Goal: Task Accomplishment & Management: Use online tool/utility

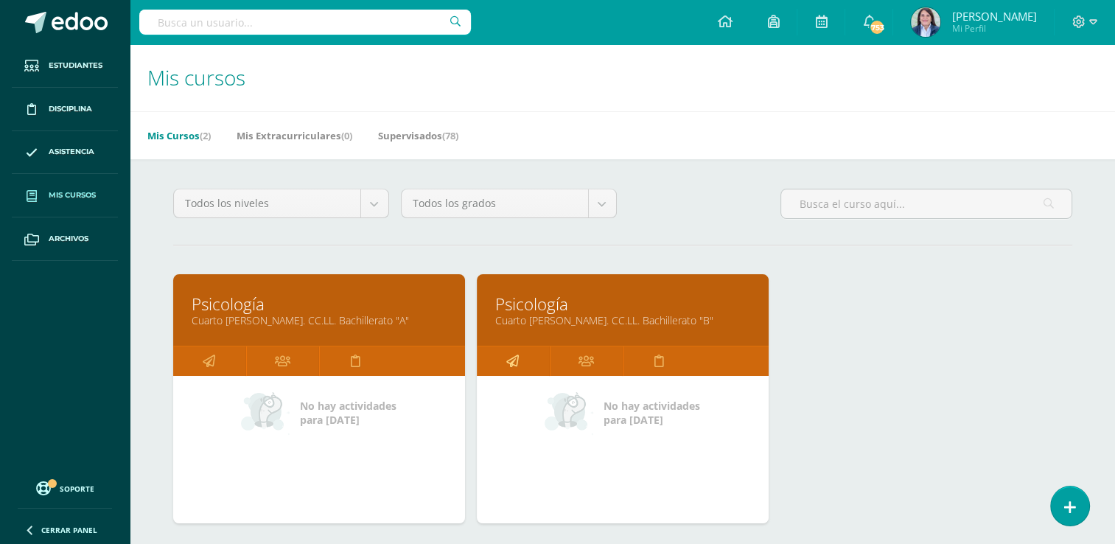
click at [513, 359] on icon at bounding box center [512, 360] width 13 height 29
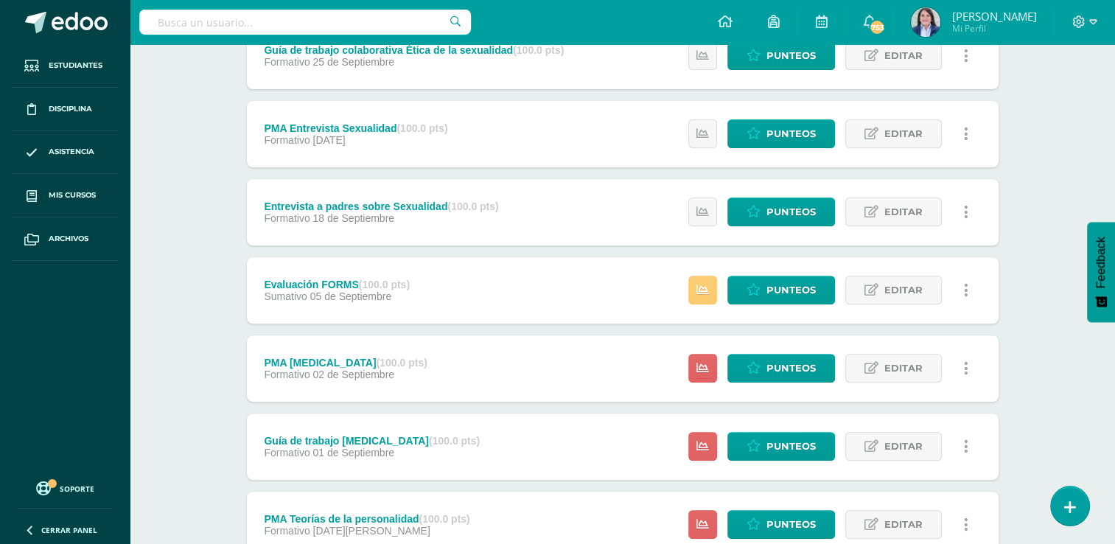
scroll to position [563, 0]
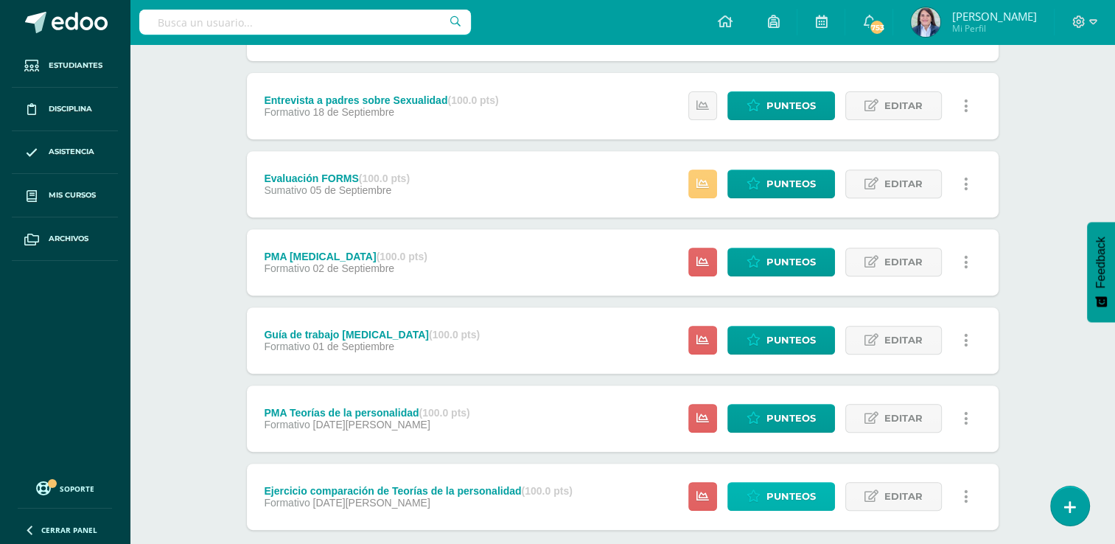
click at [787, 491] on span "Punteos" at bounding box center [790, 495] width 49 height 27
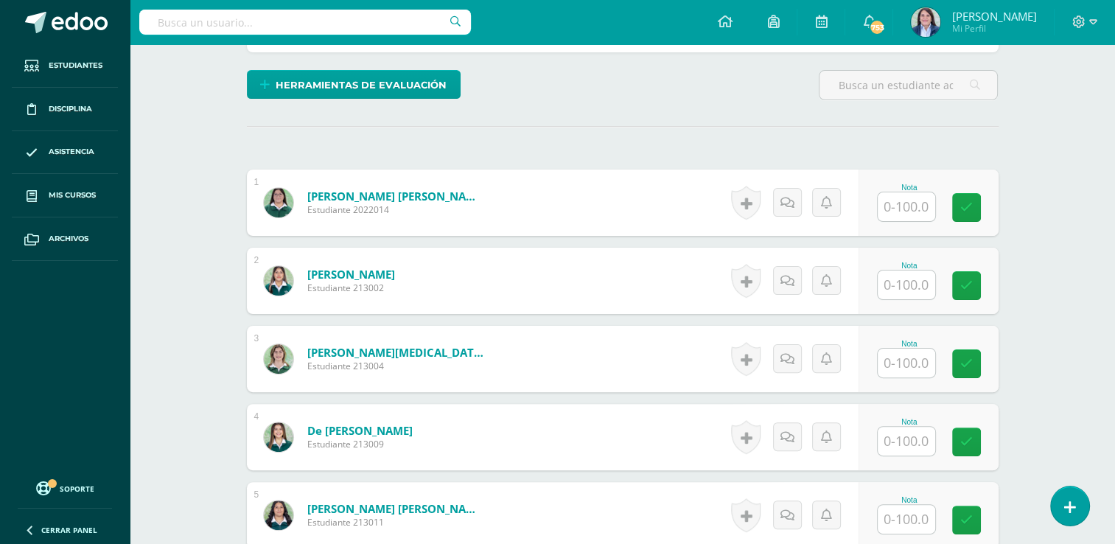
scroll to position [298, 0]
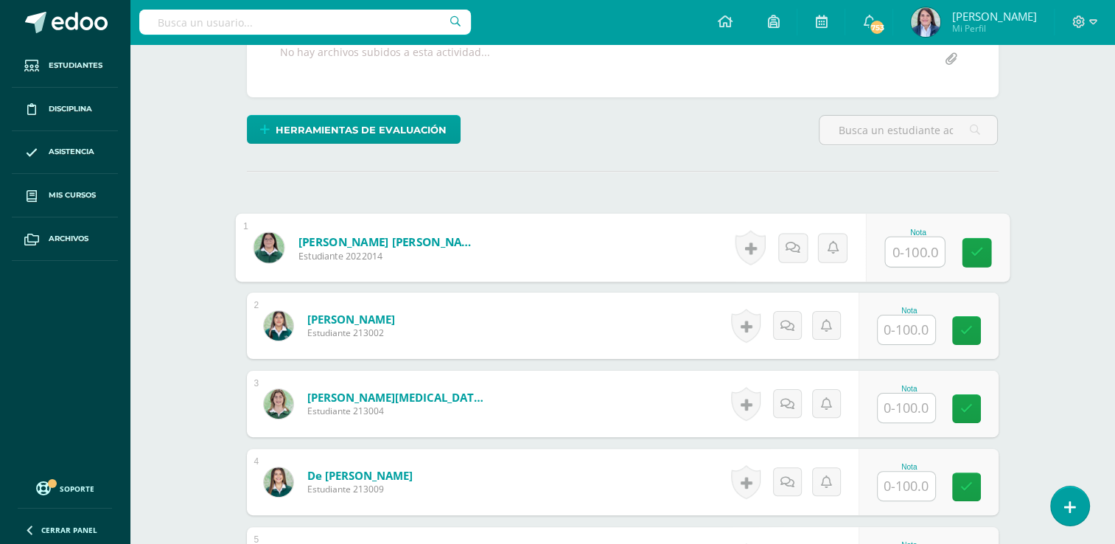
click at [908, 248] on input "text" at bounding box center [914, 251] width 59 height 29
type input "98"
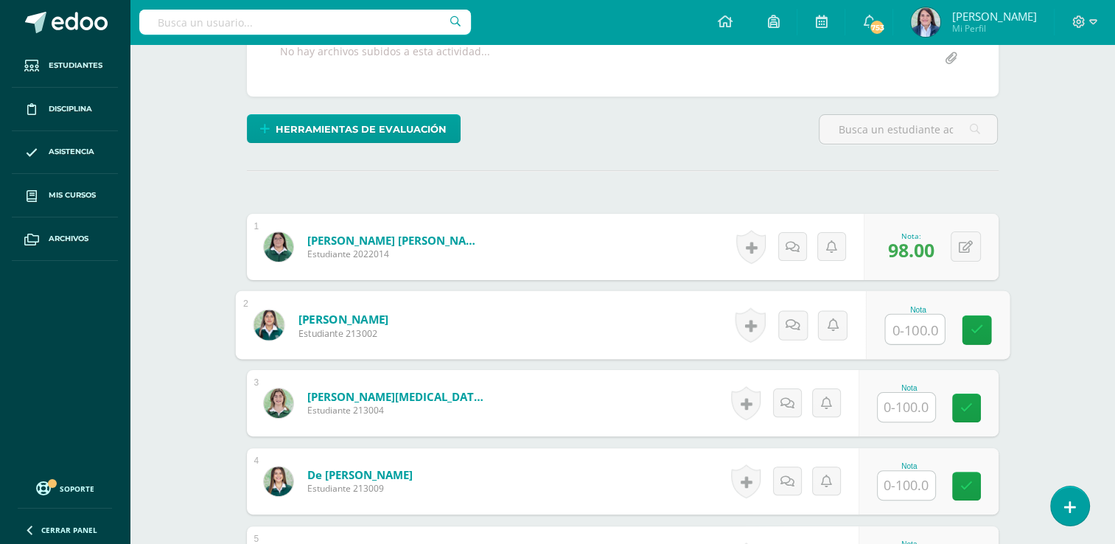
scroll to position [299, 0]
type input "90"
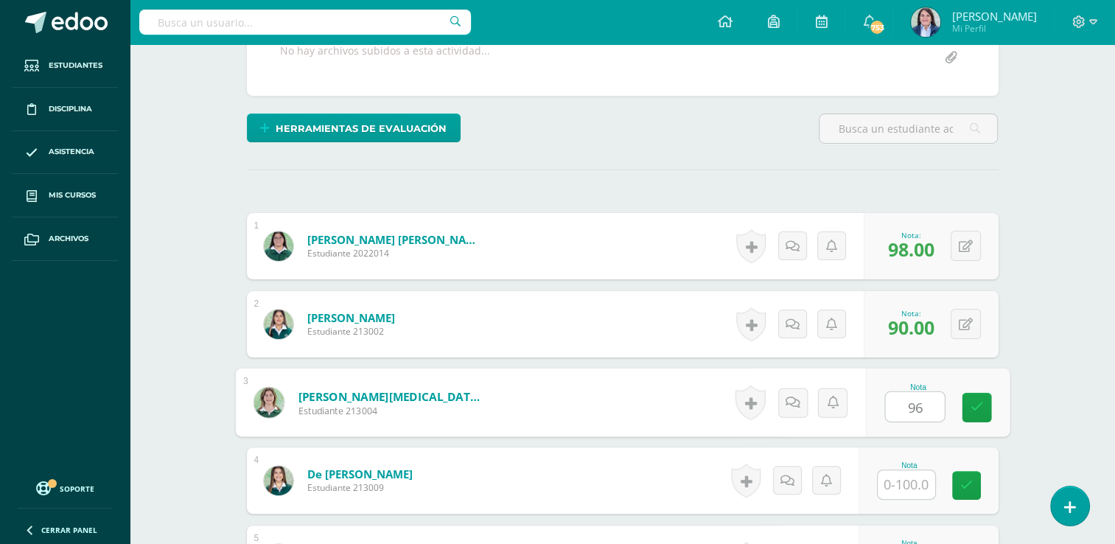
type input "96"
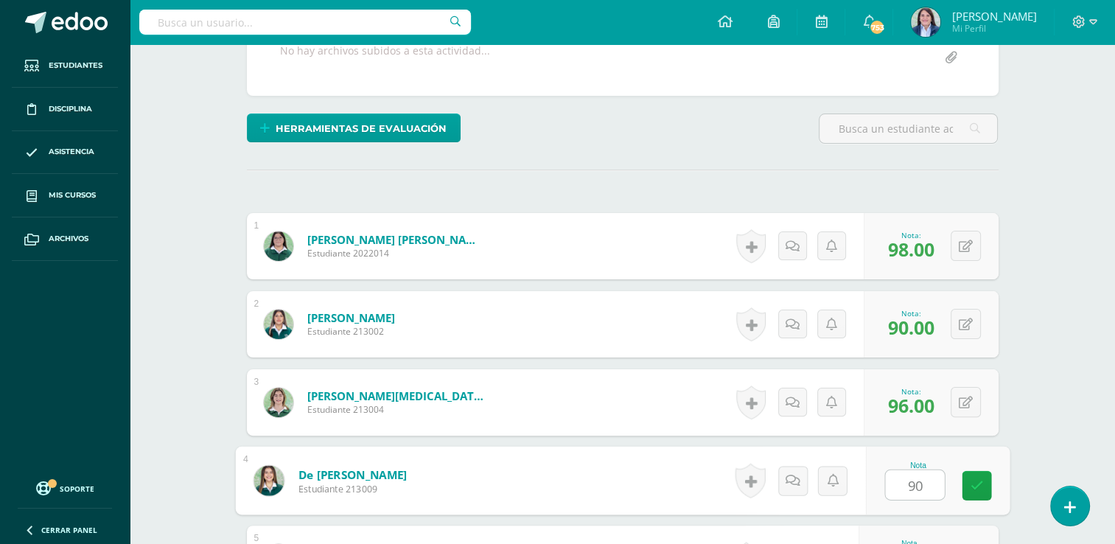
type input "90"
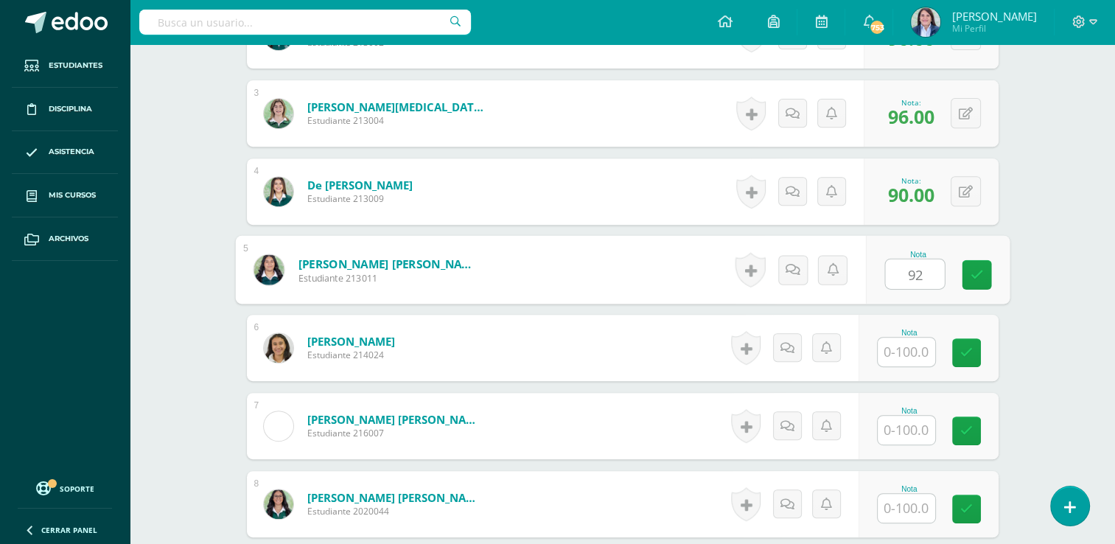
type input "92"
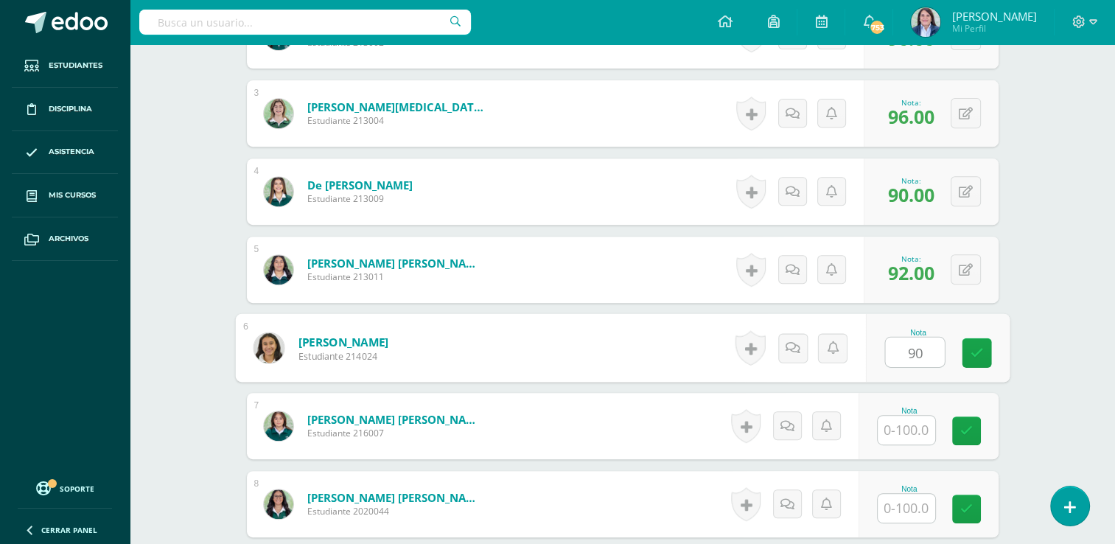
type input "90"
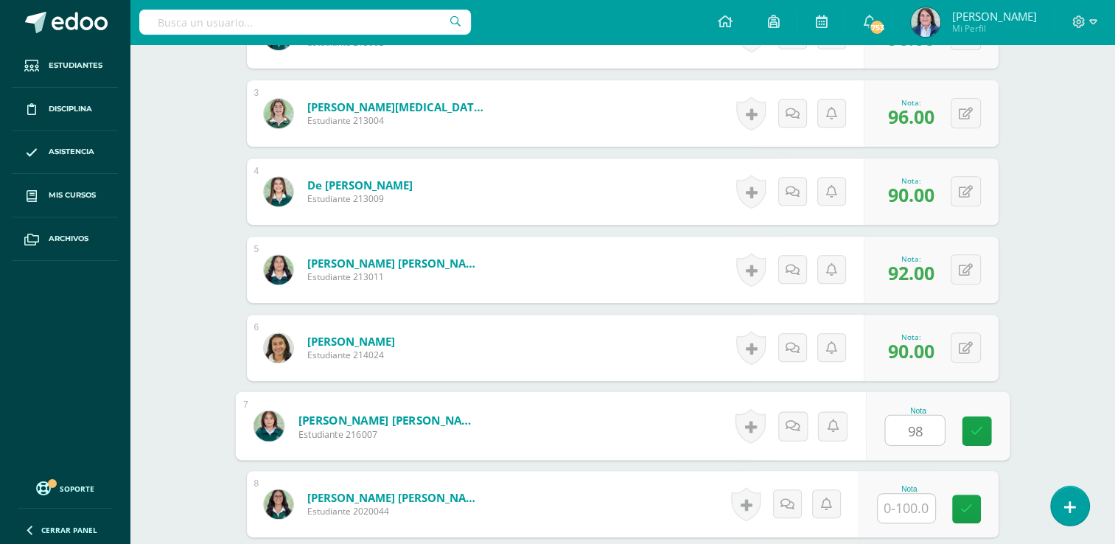
type input "98"
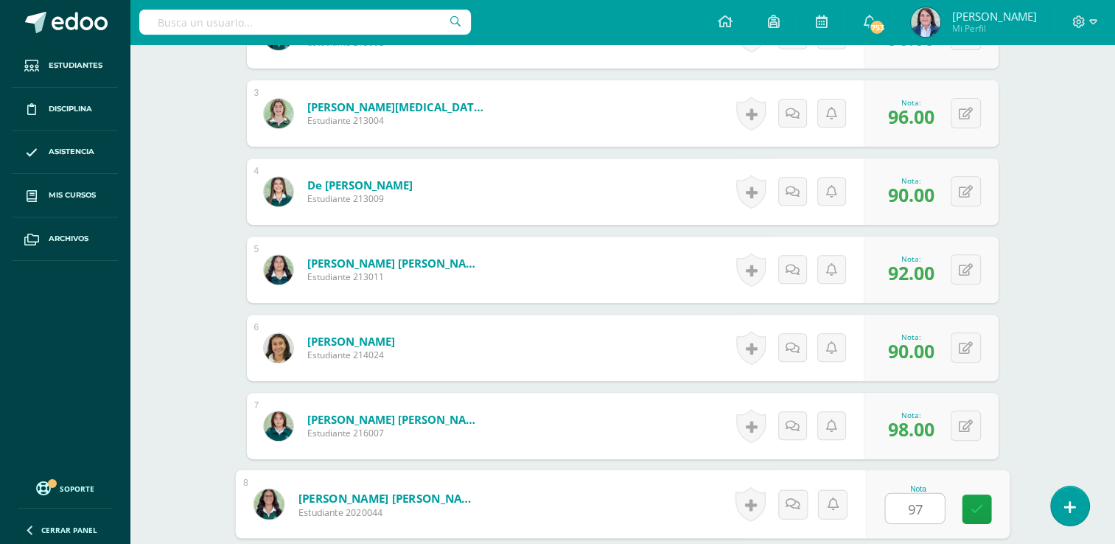
type input "97"
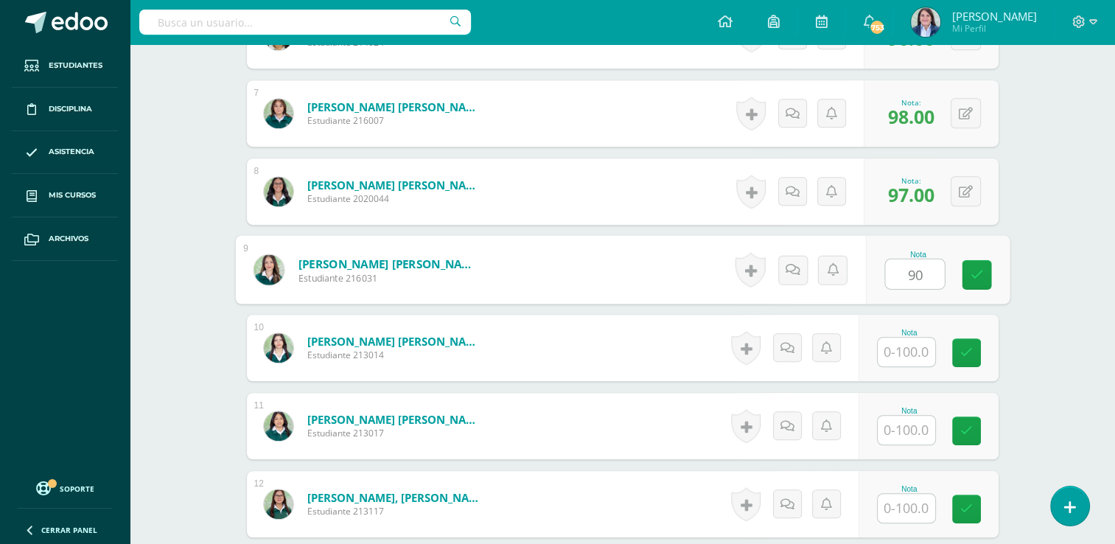
type input "90"
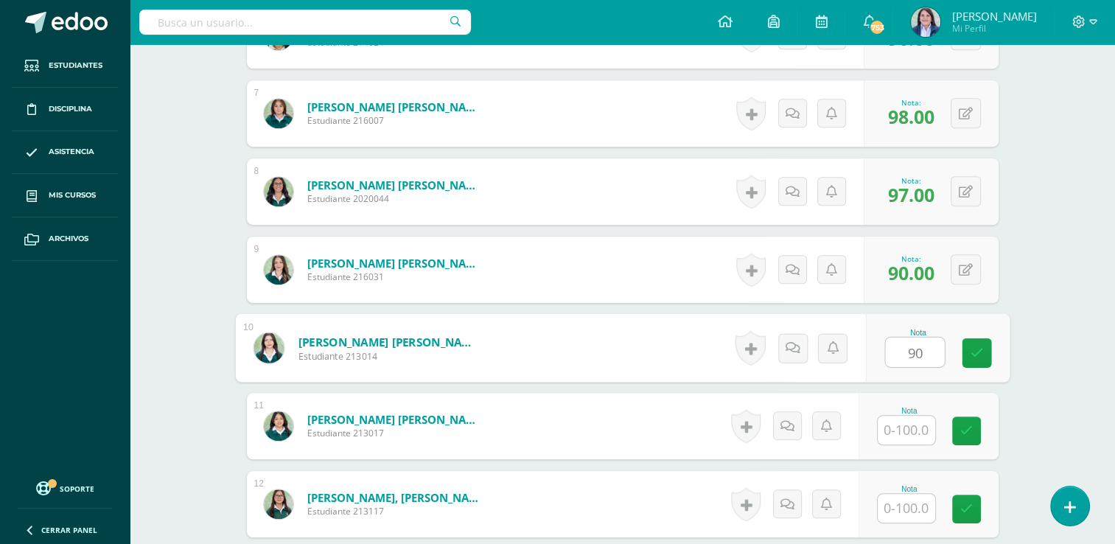
type input "90"
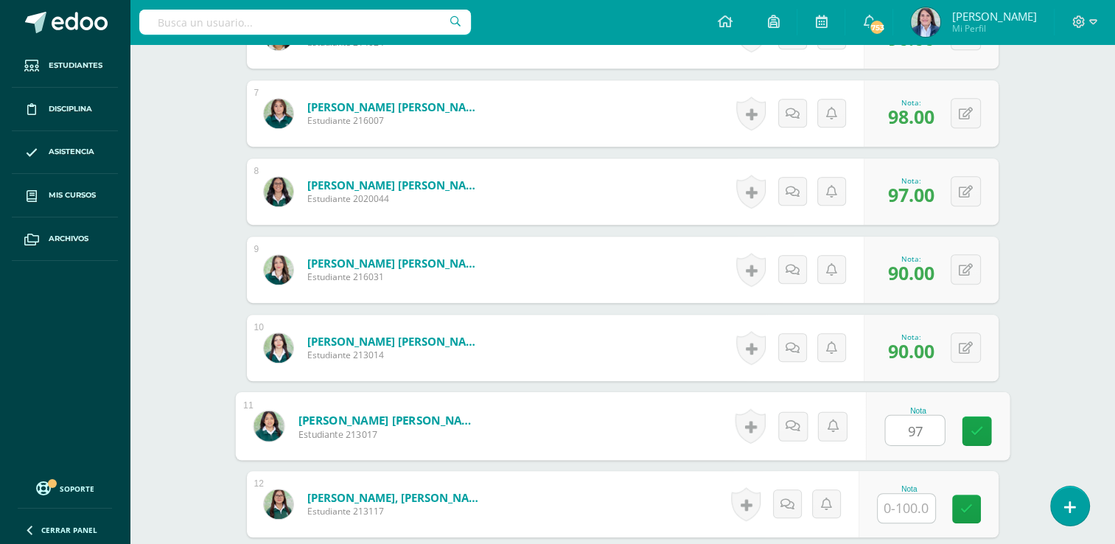
type input "97"
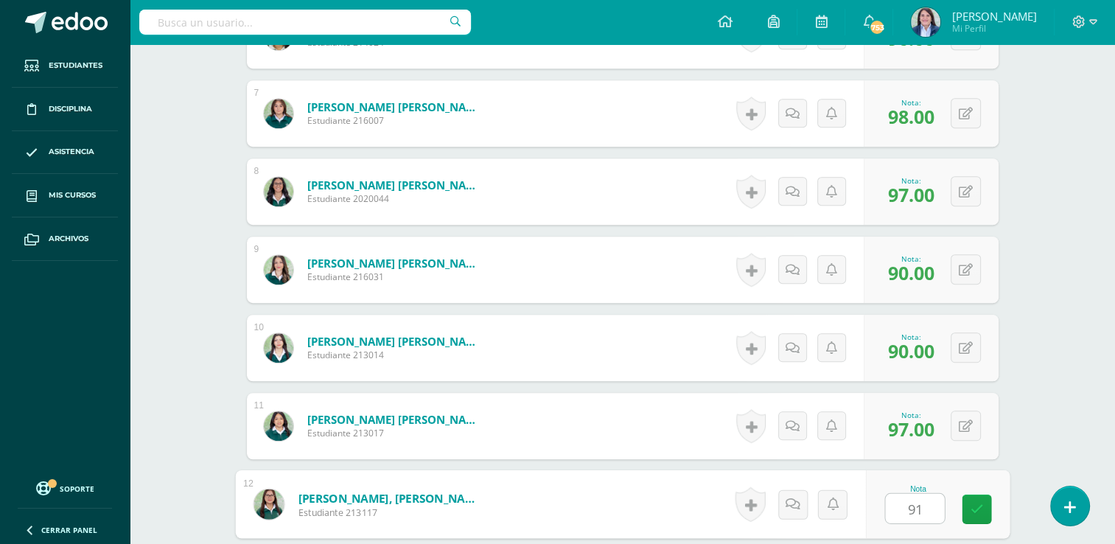
type input "91"
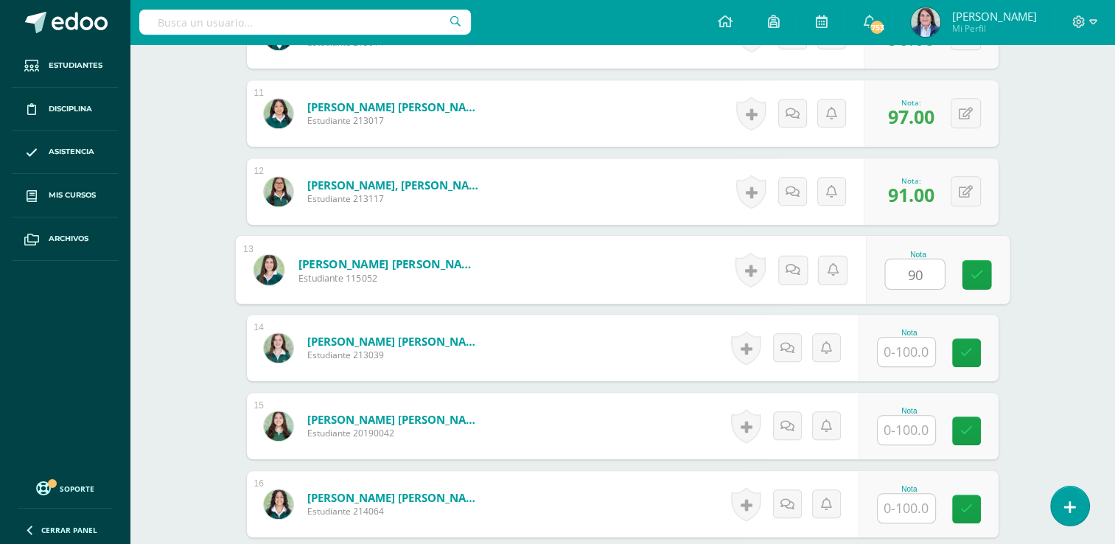
type input "90"
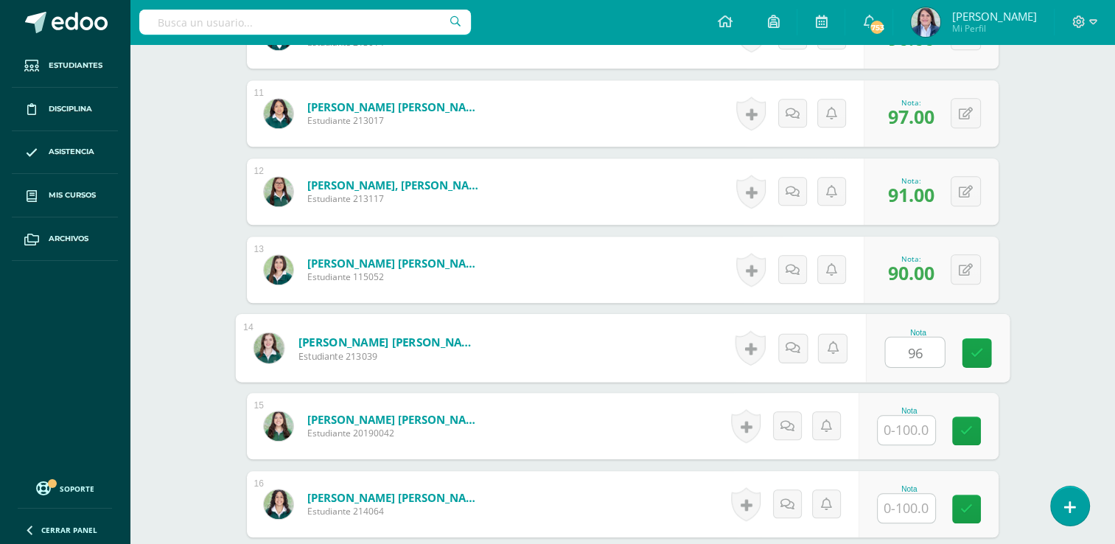
type input "96"
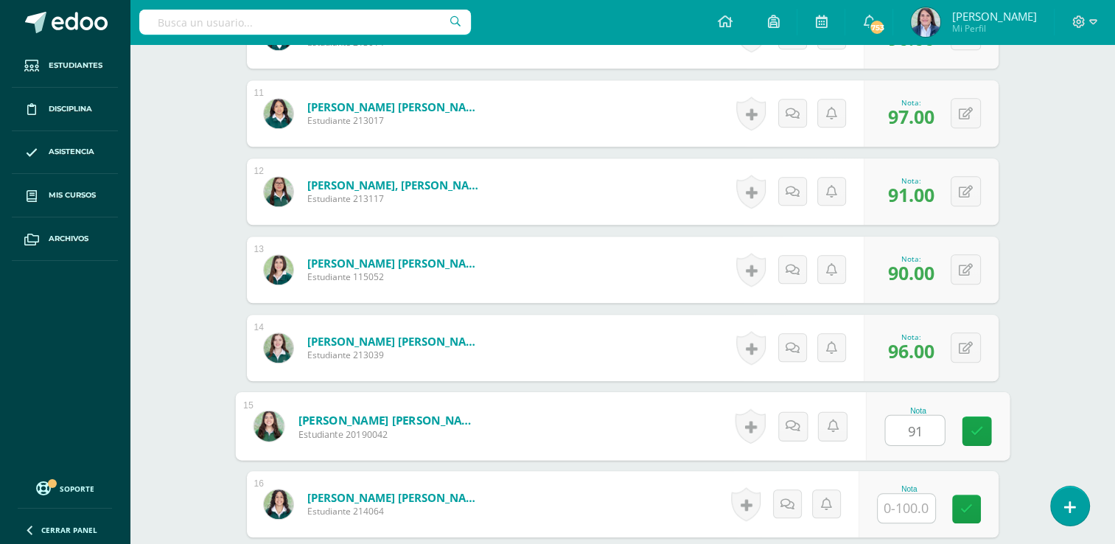
type input "91"
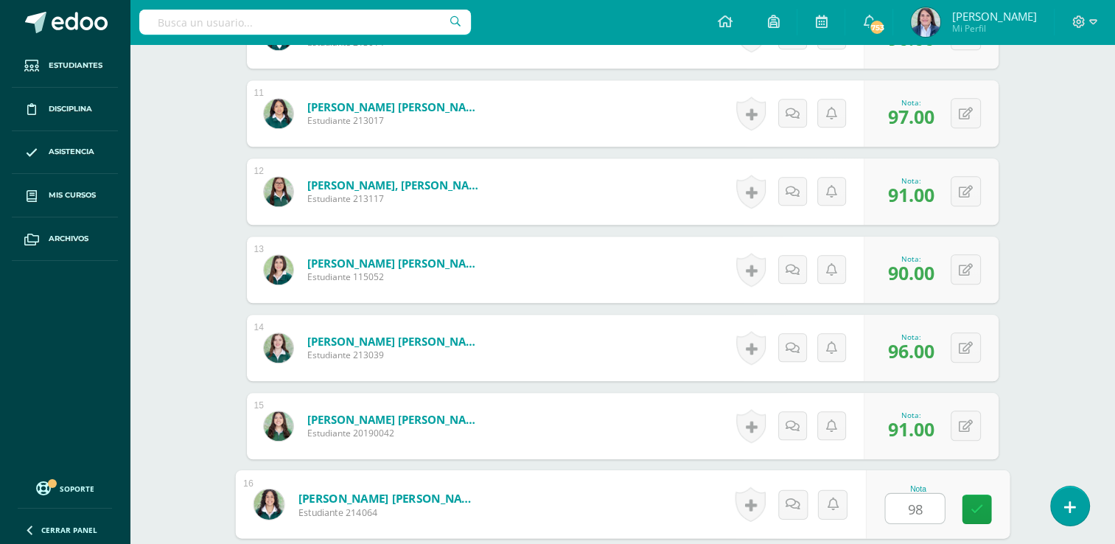
type input "98"
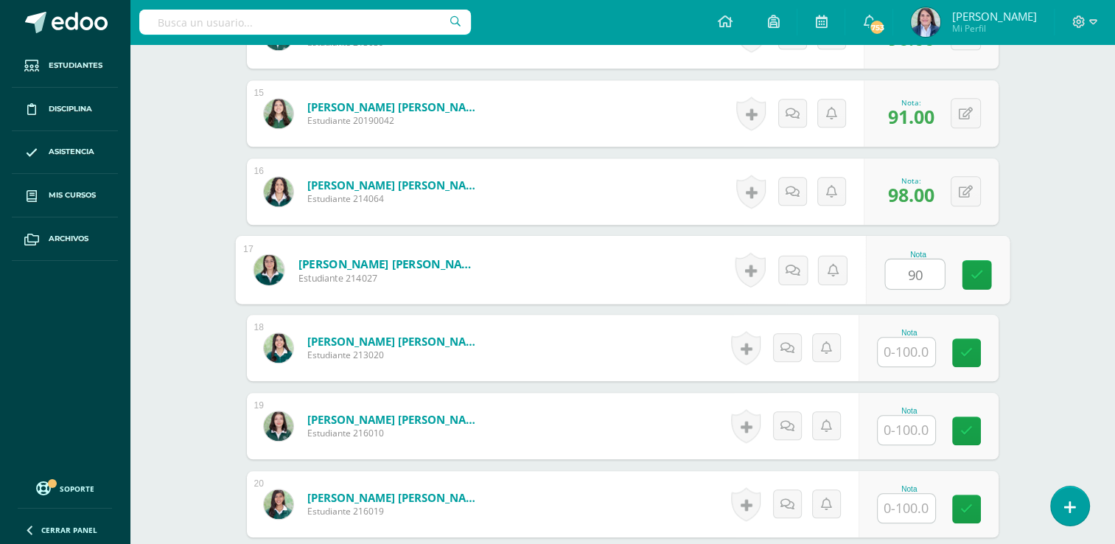
type input "90"
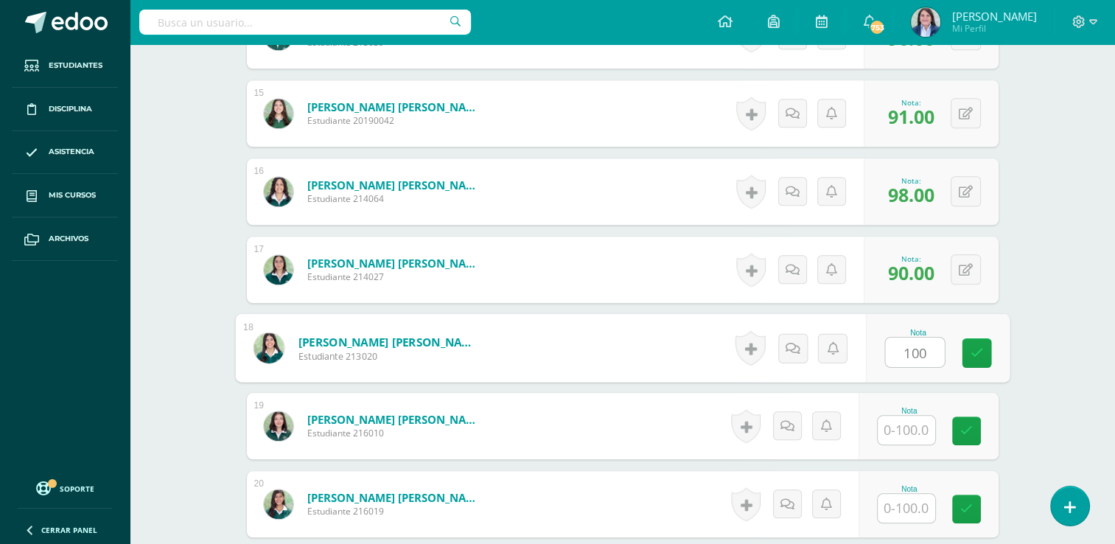
type input "100"
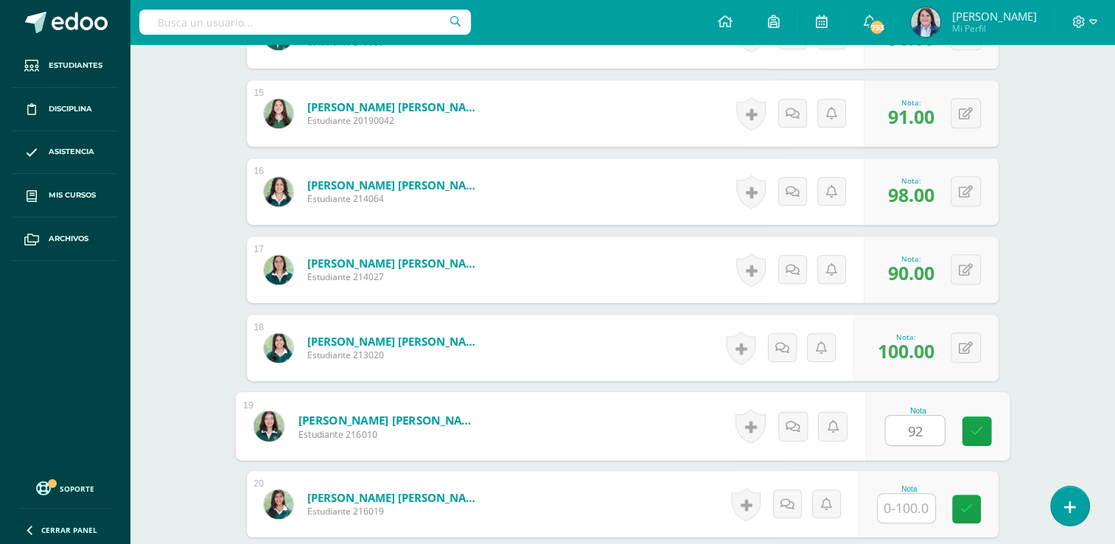
type input "92"
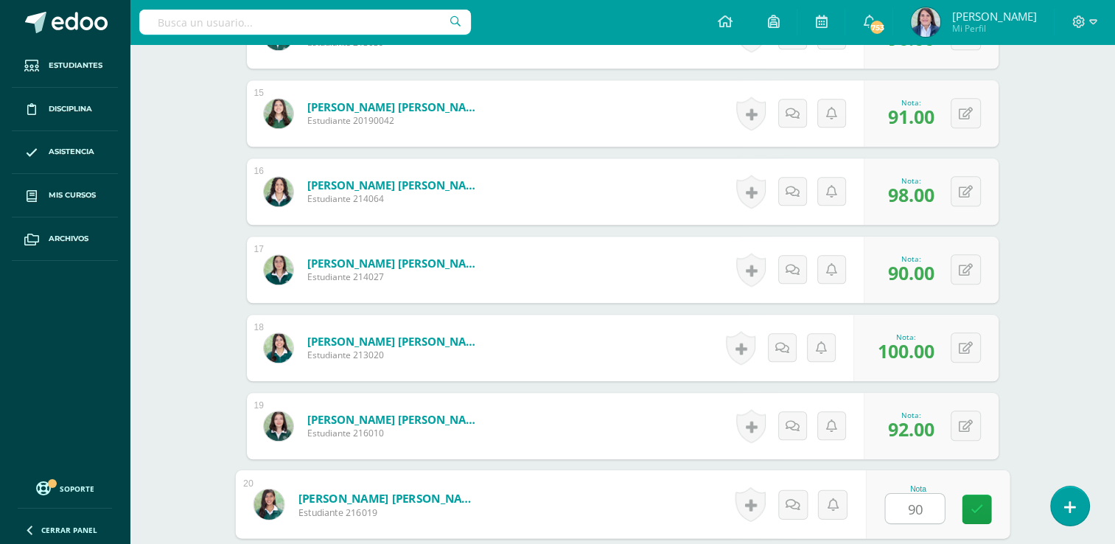
type input "90"
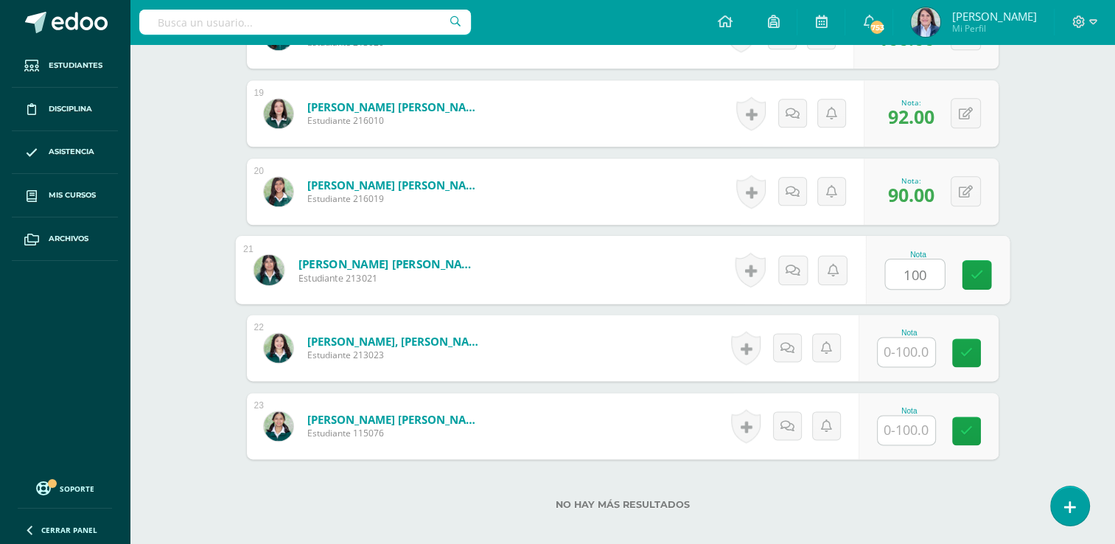
type input "100"
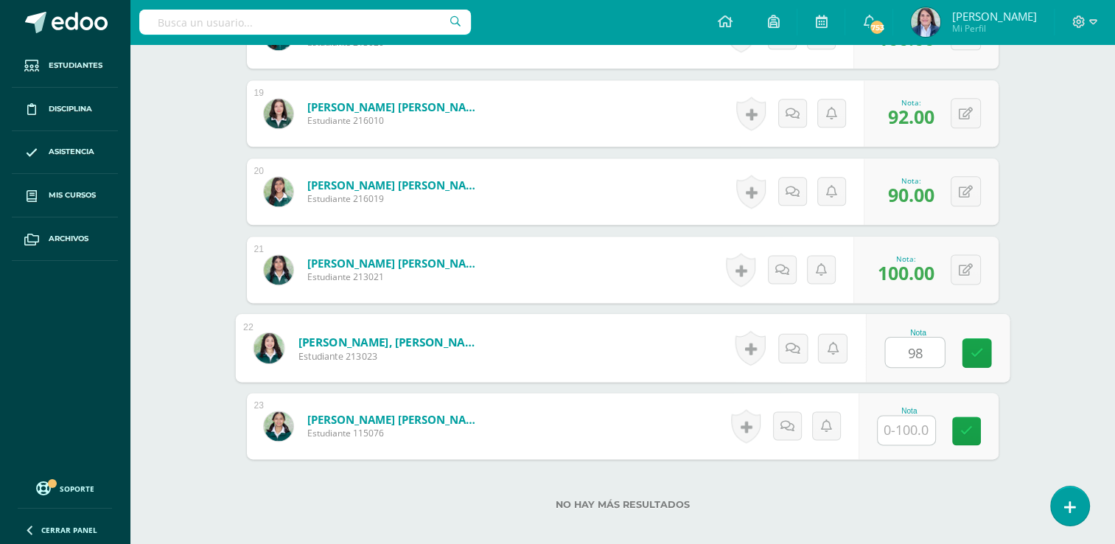
type input "98"
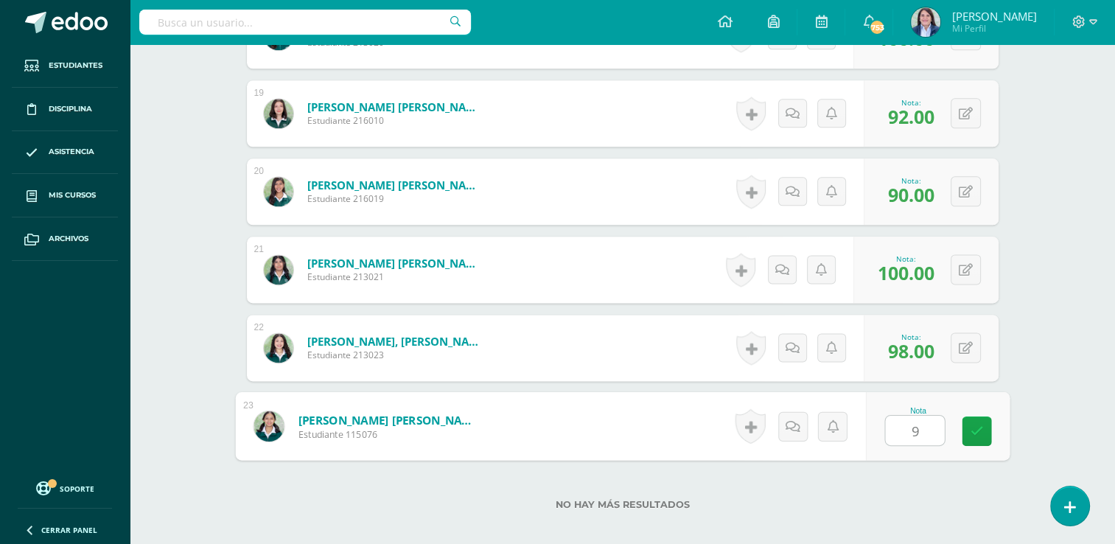
type input "96"
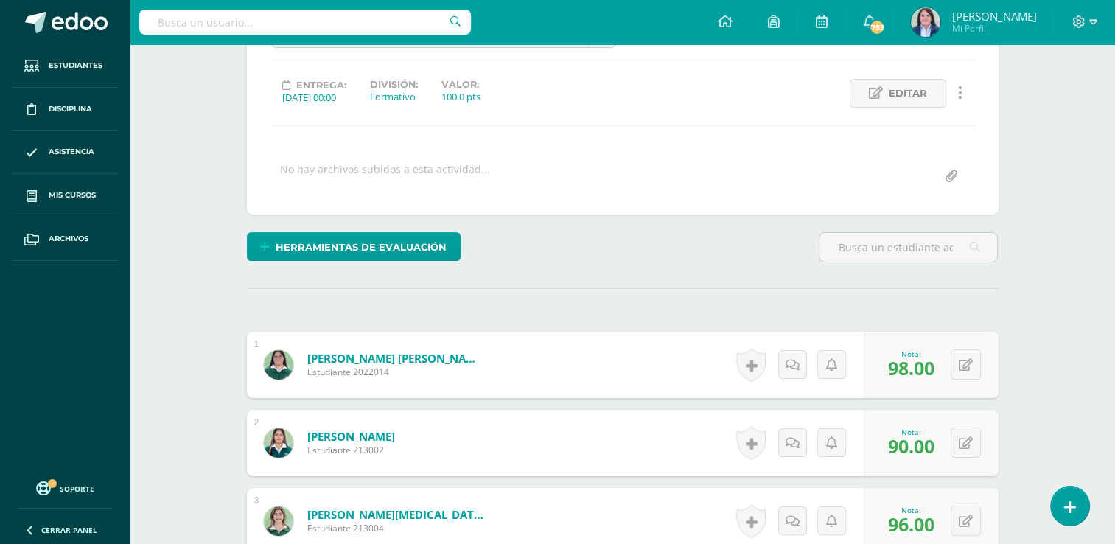
scroll to position [0, 0]
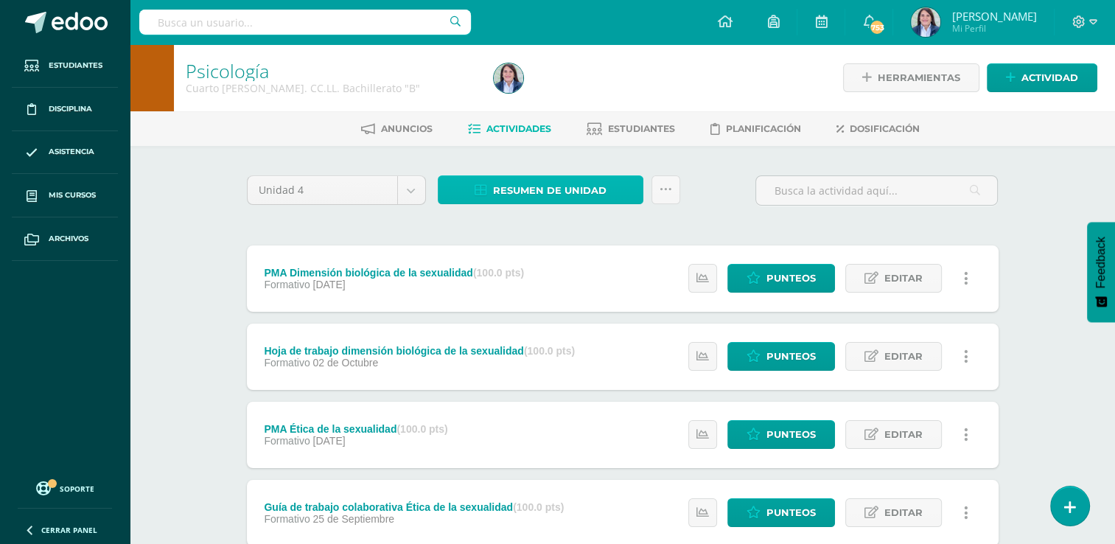
click at [542, 191] on span "Resumen de unidad" at bounding box center [549, 190] width 113 height 27
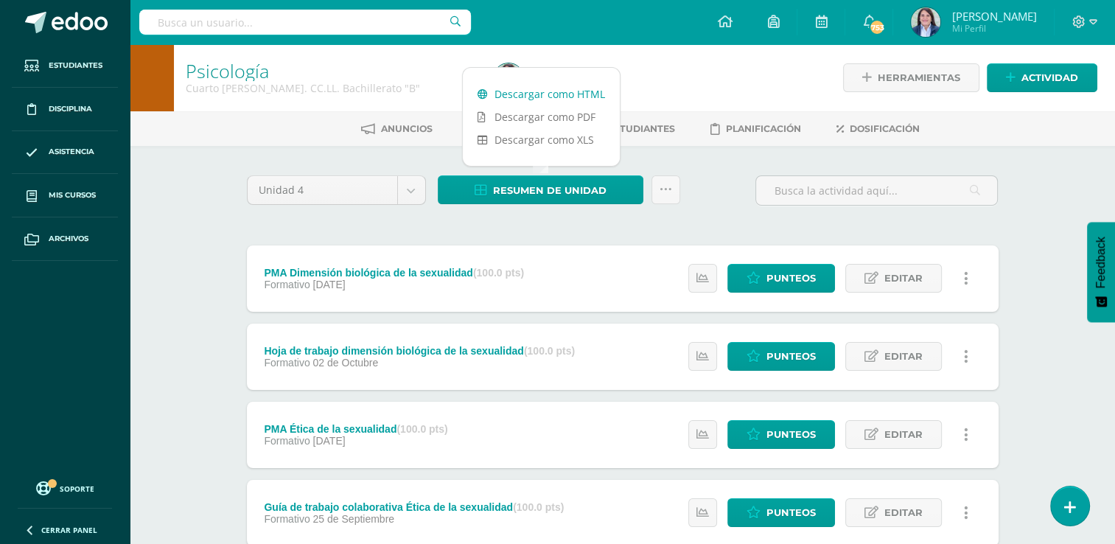
click at [546, 95] on link "Descargar como HTML" at bounding box center [541, 94] width 157 height 23
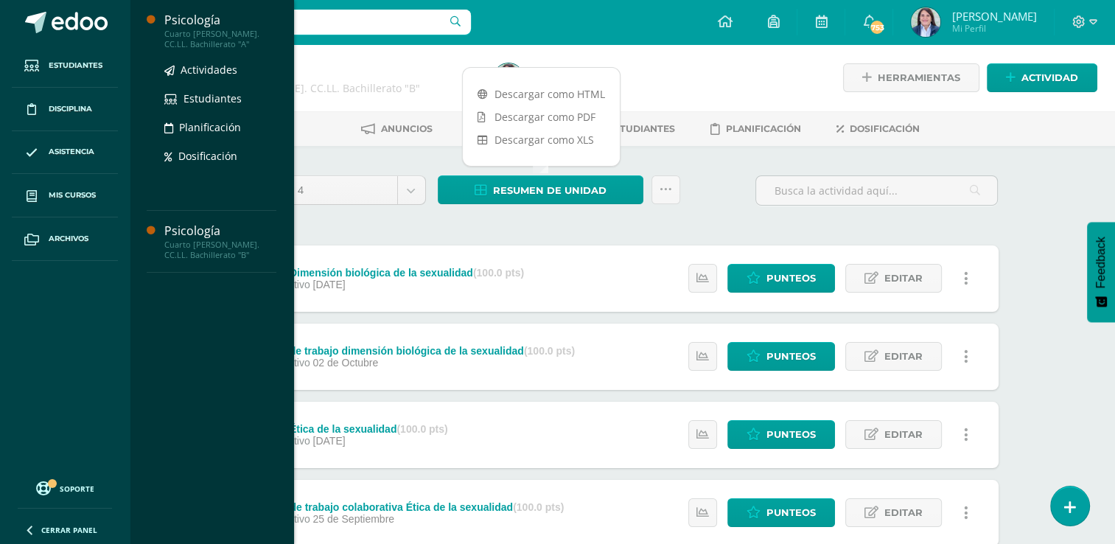
click at [188, 31] on div "Cuarto [PERSON_NAME]. CC.LL. Bachillerato "A"" at bounding box center [220, 39] width 112 height 21
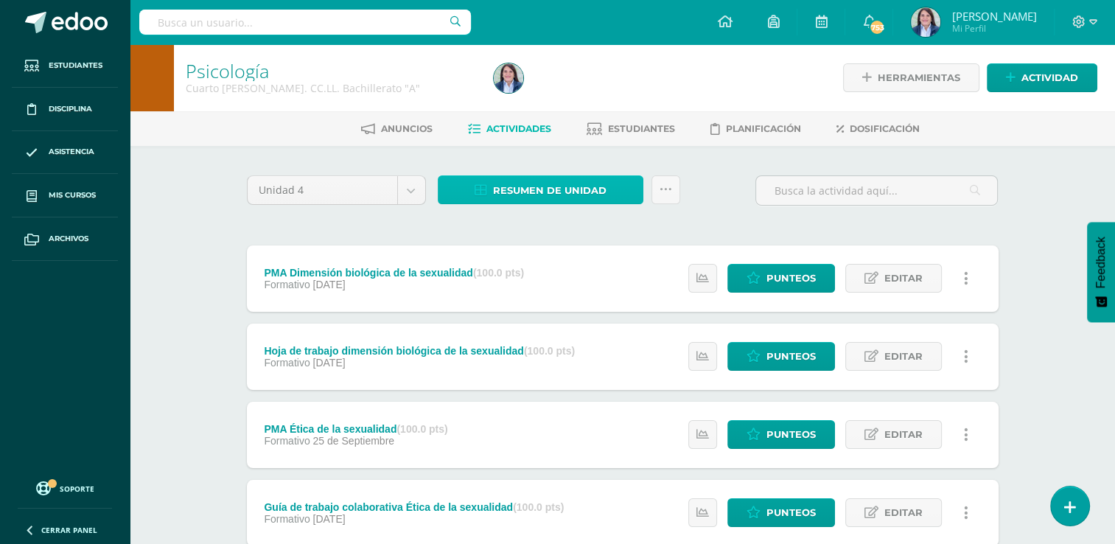
click at [508, 193] on span "Resumen de unidad" at bounding box center [549, 190] width 113 height 27
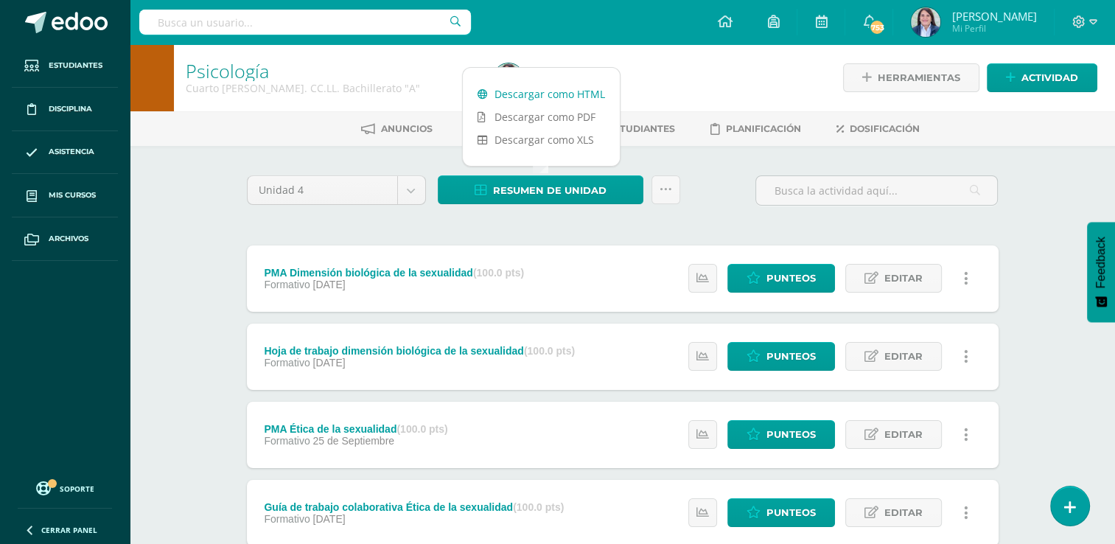
click at [558, 93] on link "Descargar como HTML" at bounding box center [541, 94] width 157 height 23
